Goal: Task Accomplishment & Management: Use online tool/utility

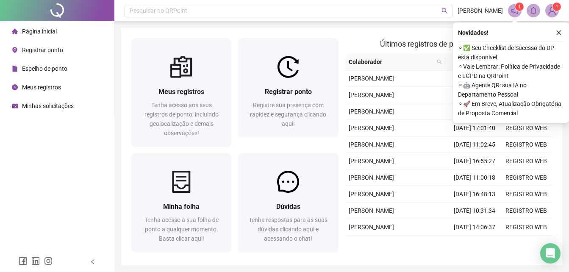
click at [553, 36] on div "Novidades !" at bounding box center [511, 33] width 106 height 10
click at [557, 36] on icon "close" at bounding box center [559, 33] width 6 height 6
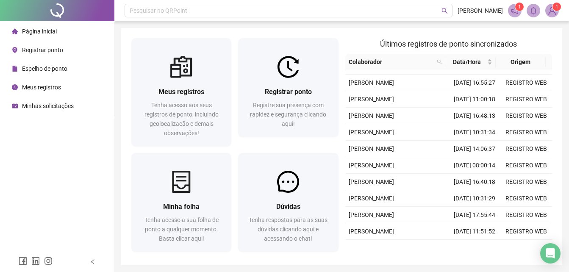
scroll to position [127, 0]
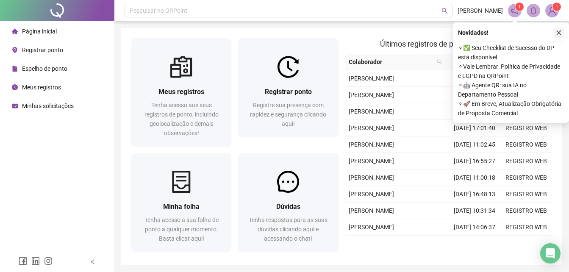
click at [561, 30] on icon "close" at bounding box center [559, 33] width 6 height 6
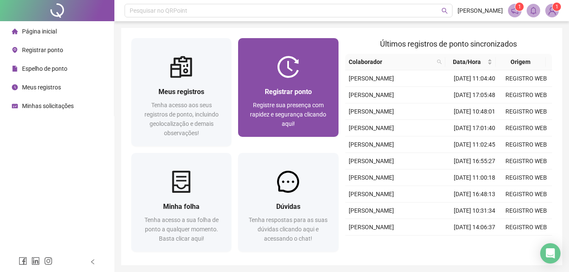
click at [276, 103] on span "Registre sua presença com rapidez e segurança clicando aqui!" at bounding box center [288, 114] width 76 height 25
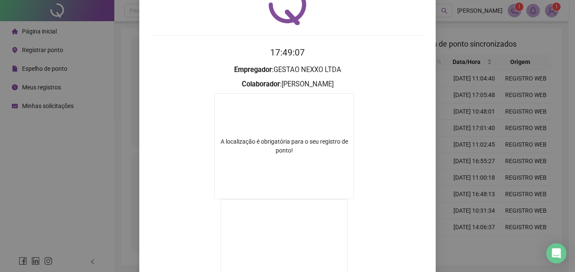
scroll to position [137, 0]
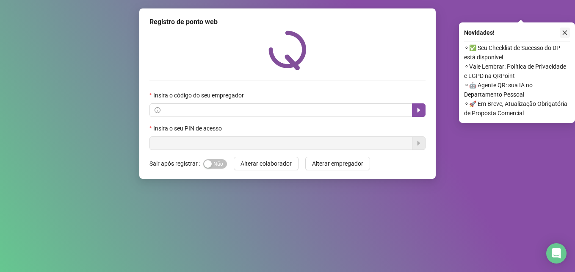
click at [569, 29] on button "button" at bounding box center [565, 33] width 10 height 10
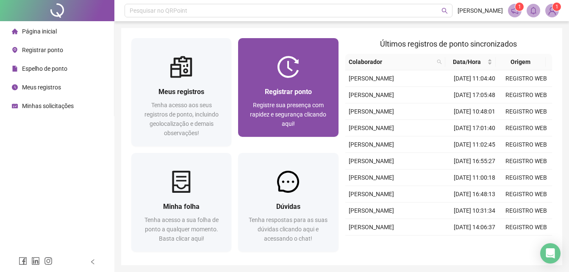
click at [273, 64] on div at bounding box center [288, 67] width 100 height 22
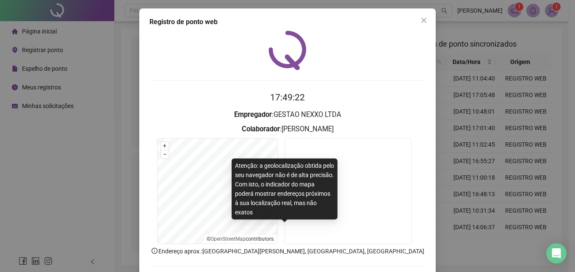
scroll to position [42, 0]
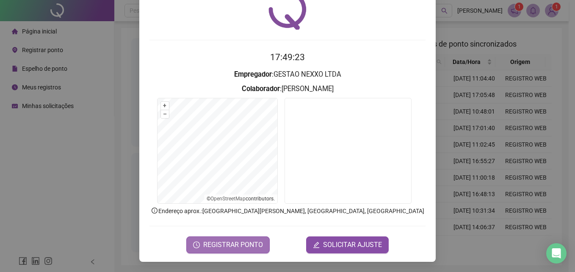
click at [245, 242] on span "REGISTRAR PONTO" at bounding box center [233, 245] width 60 height 10
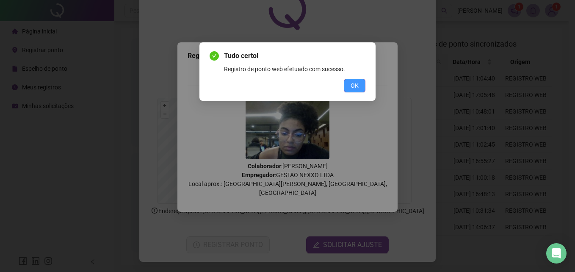
click at [357, 90] on span "OK" at bounding box center [355, 85] width 8 height 9
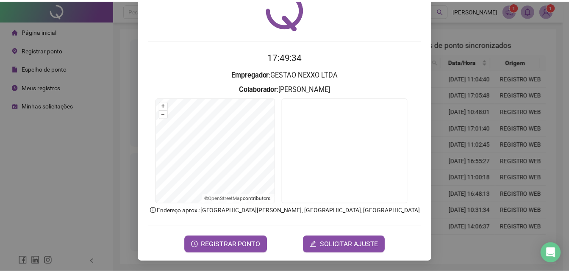
scroll to position [0, 0]
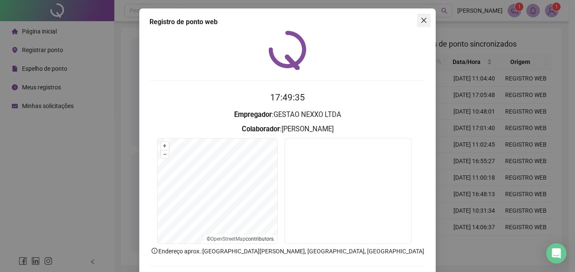
click at [421, 19] on icon "close" at bounding box center [424, 20] width 7 height 7
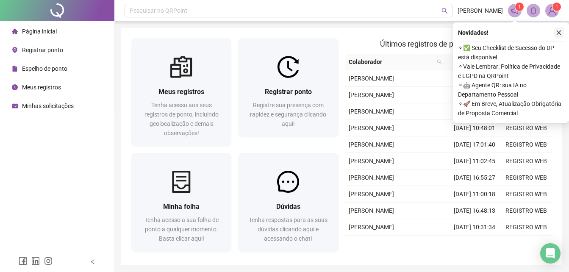
click at [556, 34] on icon "close" at bounding box center [559, 33] width 6 height 6
